Goal: Browse casually

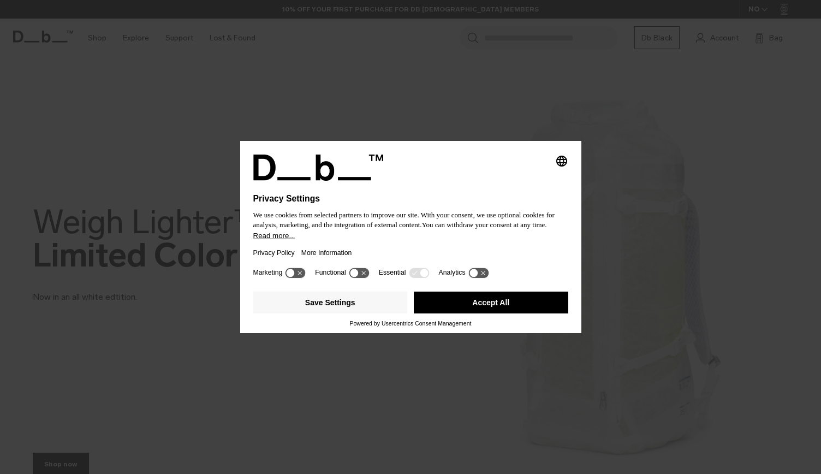
click at [463, 316] on div "Save Settings Accept All" at bounding box center [410, 303] width 315 height 33
click at [368, 303] on button "Save Settings" at bounding box center [330, 303] width 155 height 22
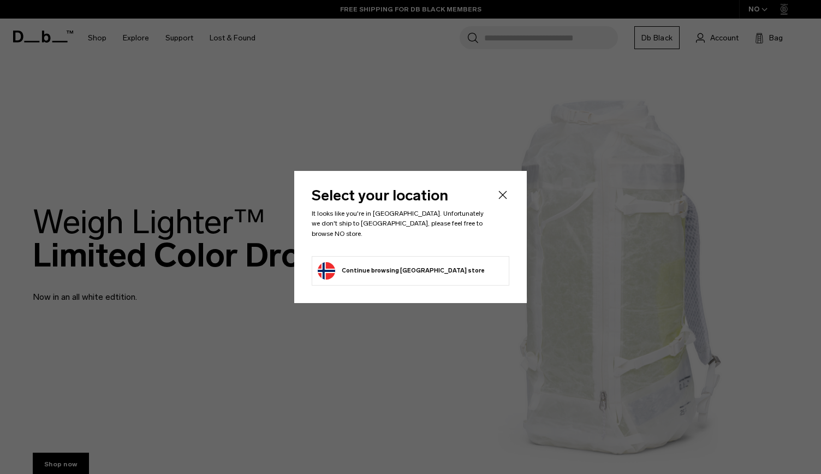
click at [446, 262] on li "Continue browsing [GEOGRAPHIC_DATA] store Continue shopping in [GEOGRAPHIC_DATA]" at bounding box center [411, 270] width 198 height 29
click at [396, 267] on button "Continue browsing [GEOGRAPHIC_DATA] store Continue shopping in [GEOGRAPHIC_DATA]" at bounding box center [401, 270] width 167 height 17
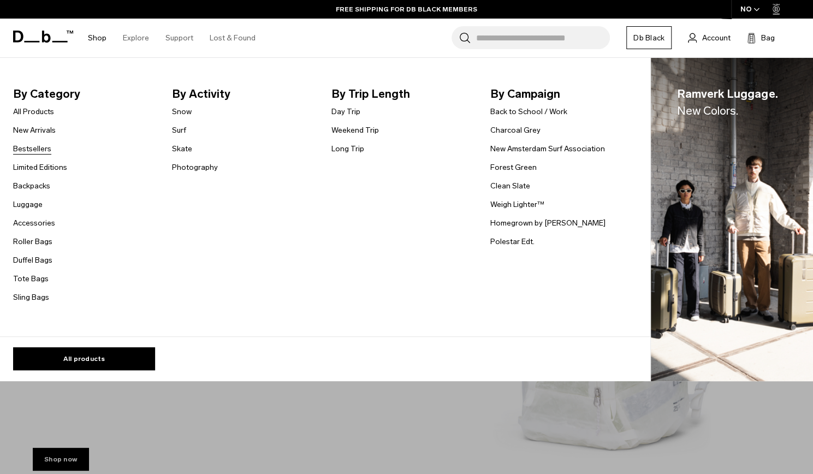
click at [37, 149] on link "Bestsellers" at bounding box center [32, 148] width 38 height 11
